Goal: Download file/media

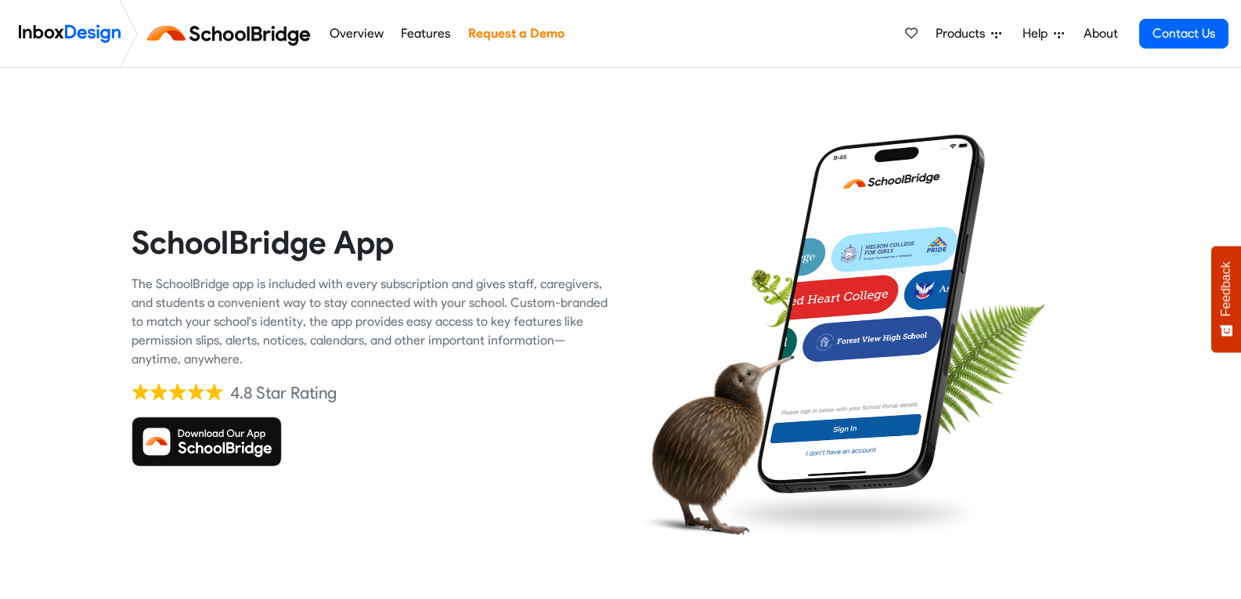
click at [198, 431] on img at bounding box center [207, 442] width 150 height 50
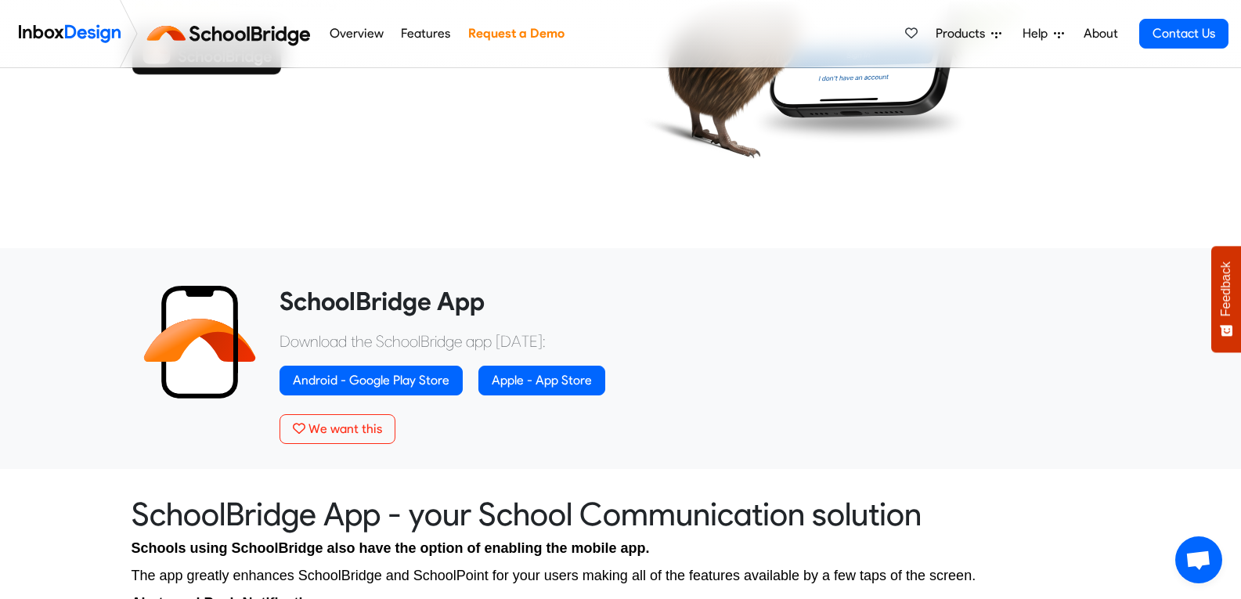
scroll to position [470, 0]
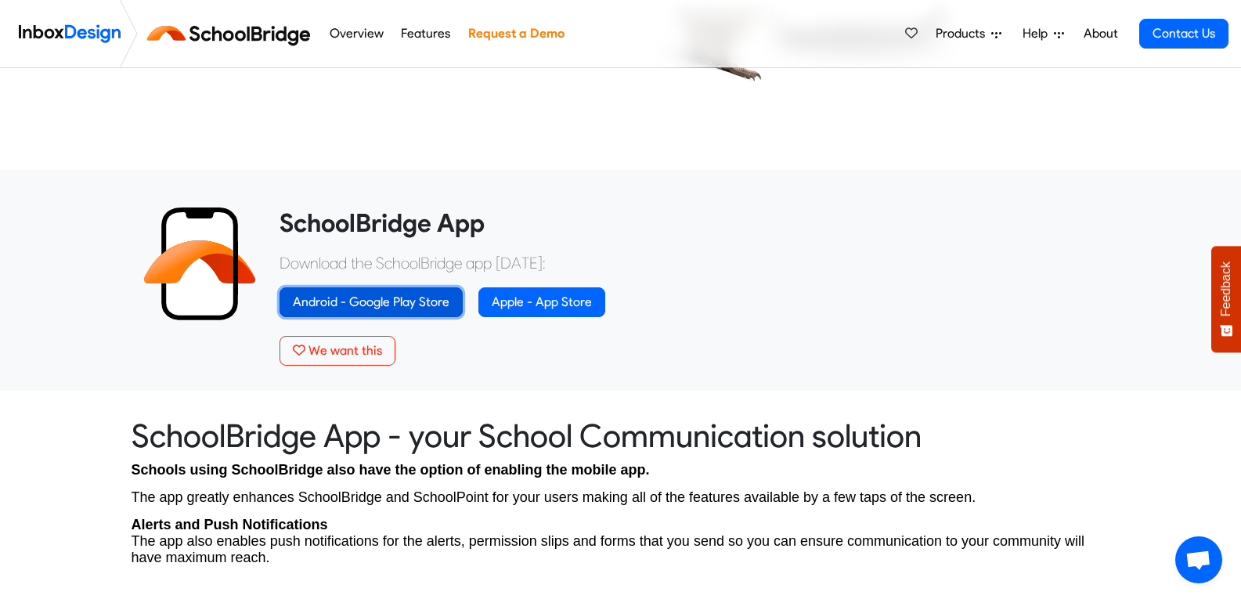
click at [393, 300] on link "Android - Google Play Store" at bounding box center [371, 302] width 183 height 30
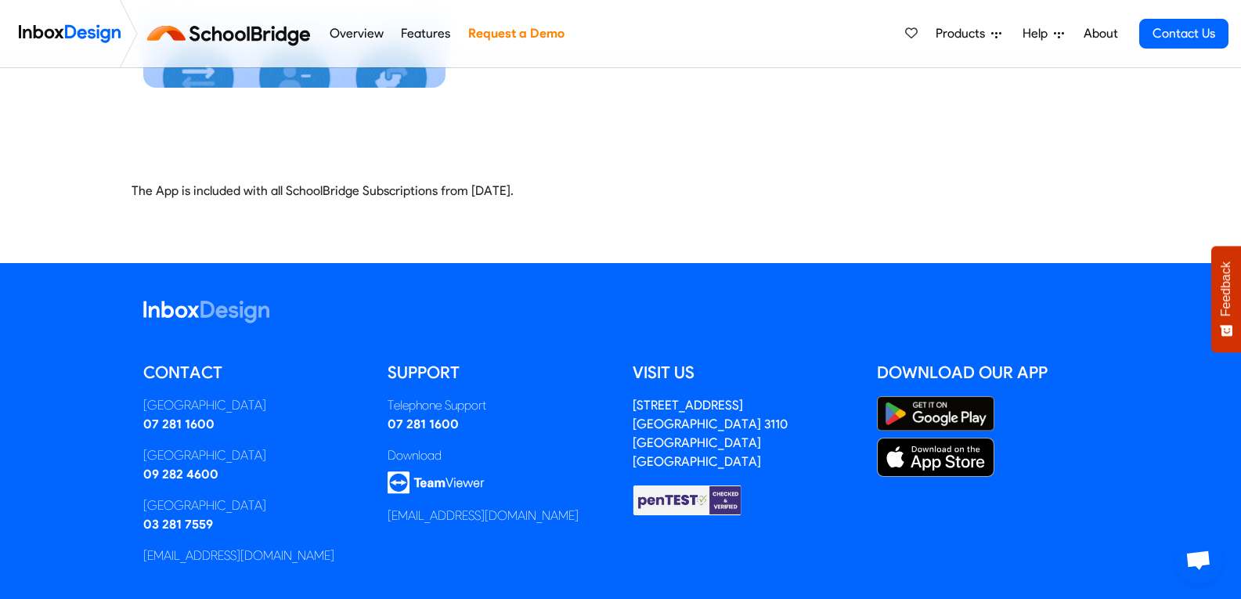
scroll to position [3833, 0]
